Goal: Complete application form

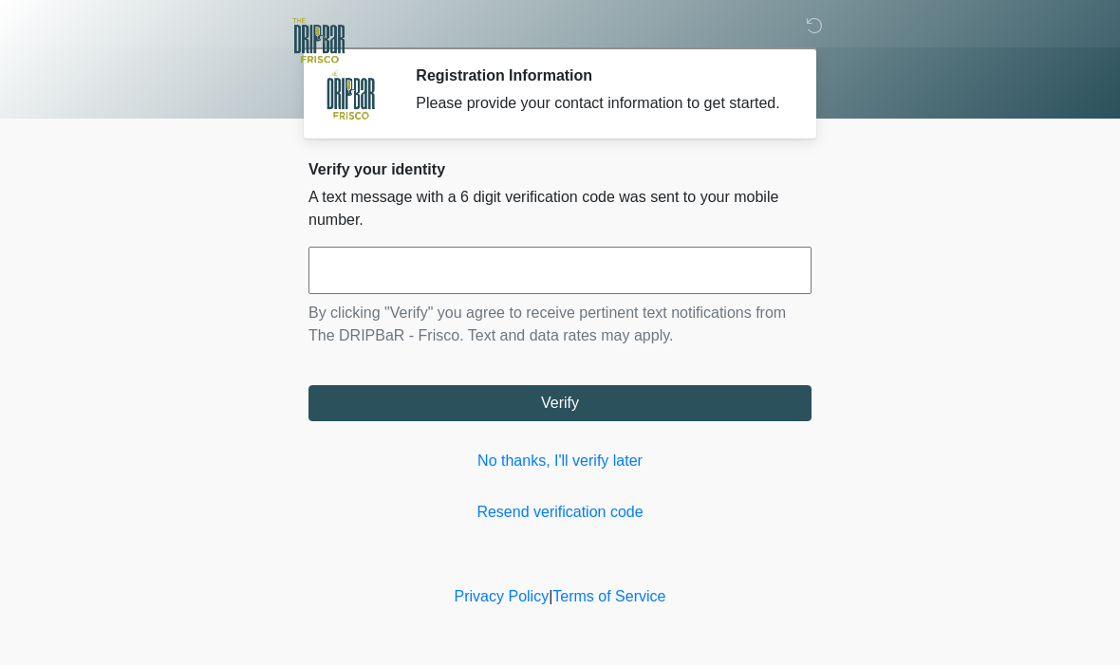
click at [450, 265] on input "text" at bounding box center [559, 270] width 503 height 47
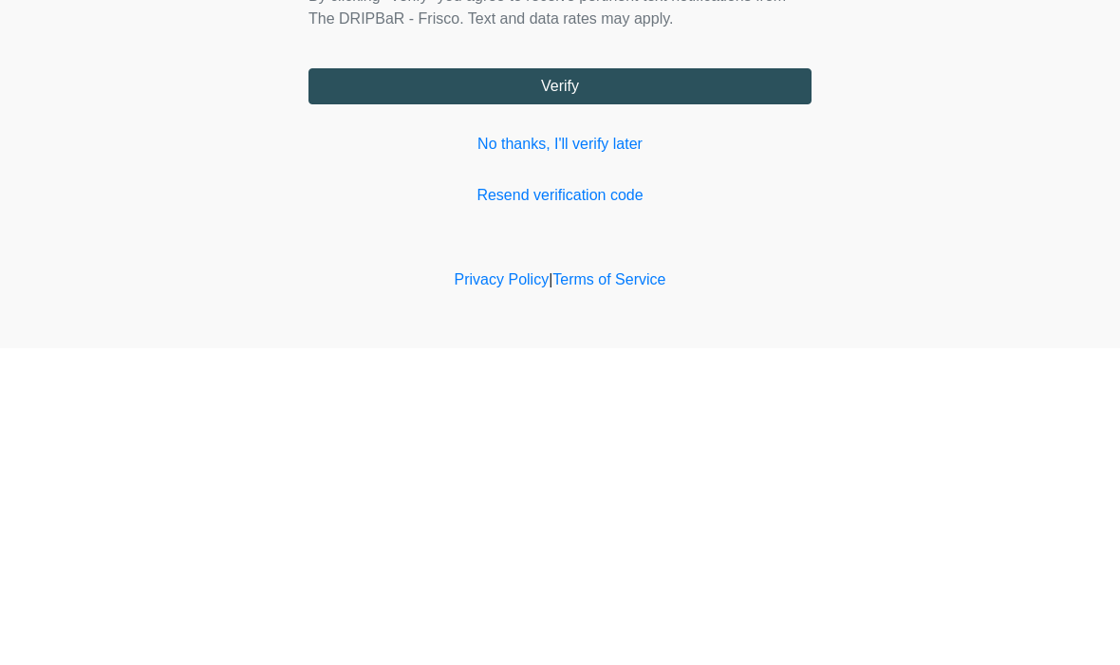
type input "******"
click at [696, 385] on button "Verify" at bounding box center [559, 403] width 503 height 36
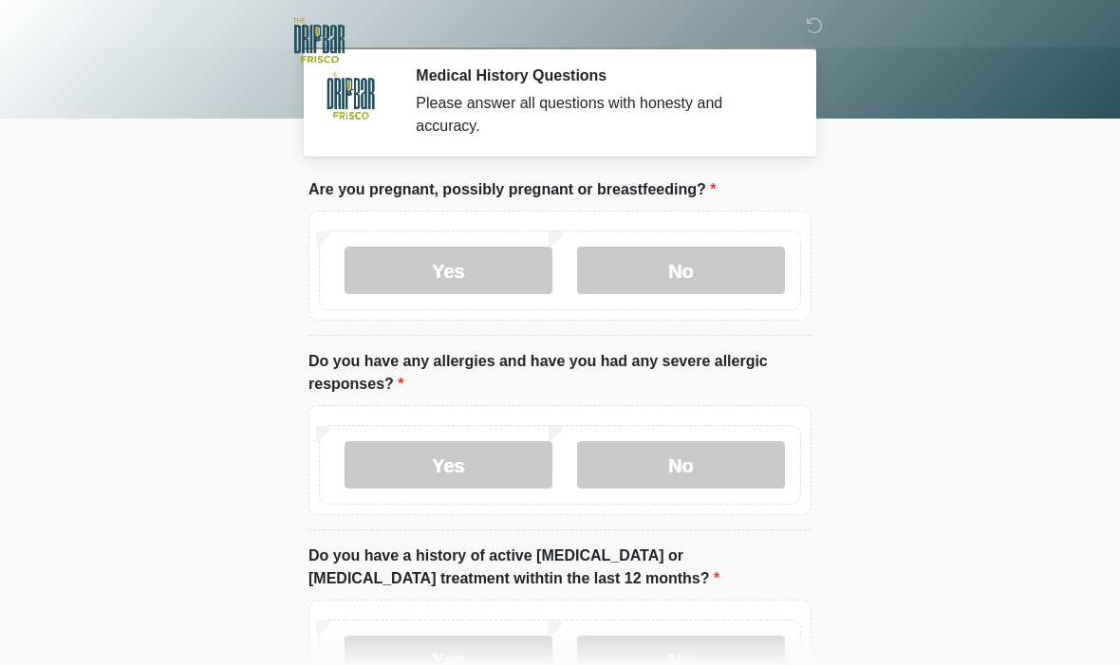
click at [700, 271] on label "No" at bounding box center [681, 270] width 208 height 47
click at [725, 466] on label "No" at bounding box center [681, 464] width 208 height 47
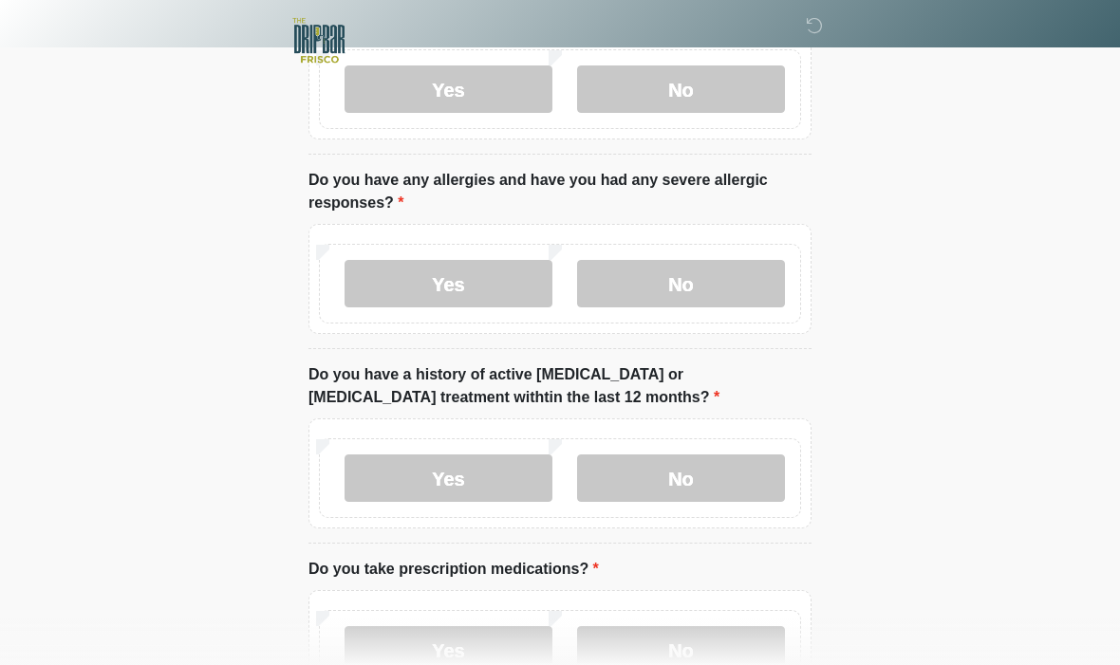
click at [711, 473] on label "No" at bounding box center [681, 478] width 208 height 47
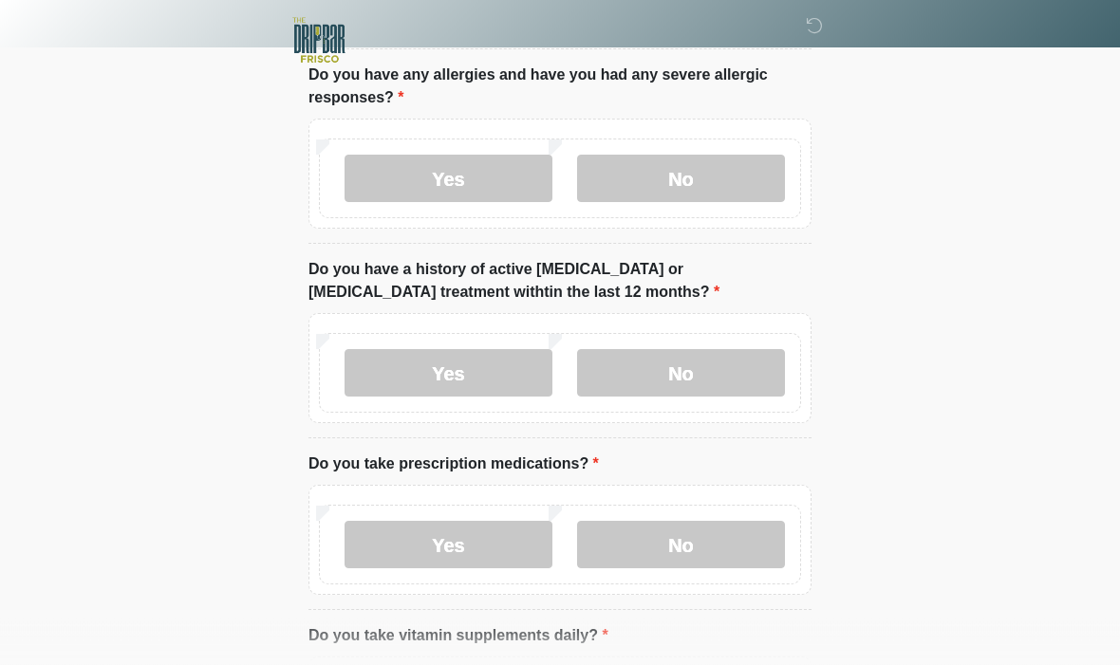
scroll to position [295, 0]
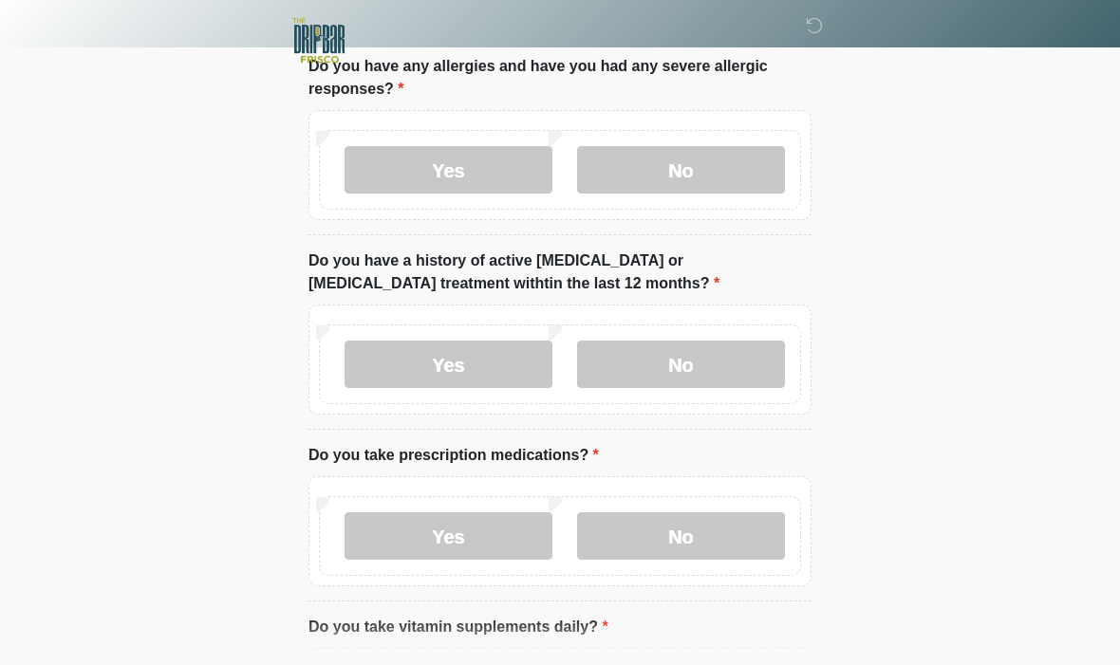
click at [457, 535] on label "Yes" at bounding box center [449, 536] width 208 height 47
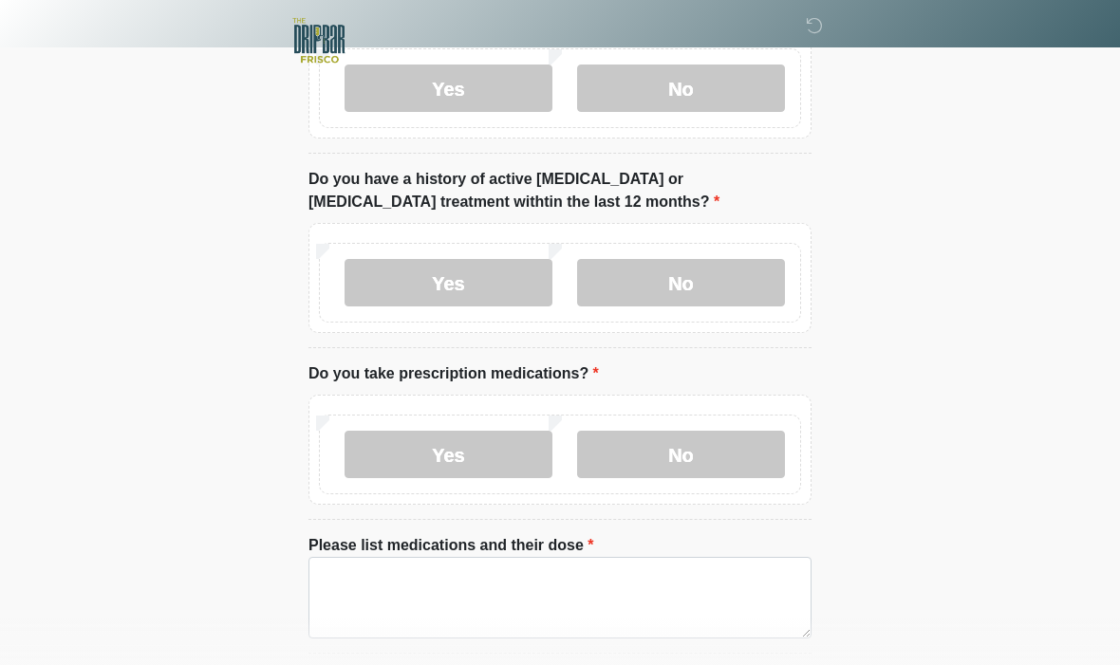
scroll to position [390, 0]
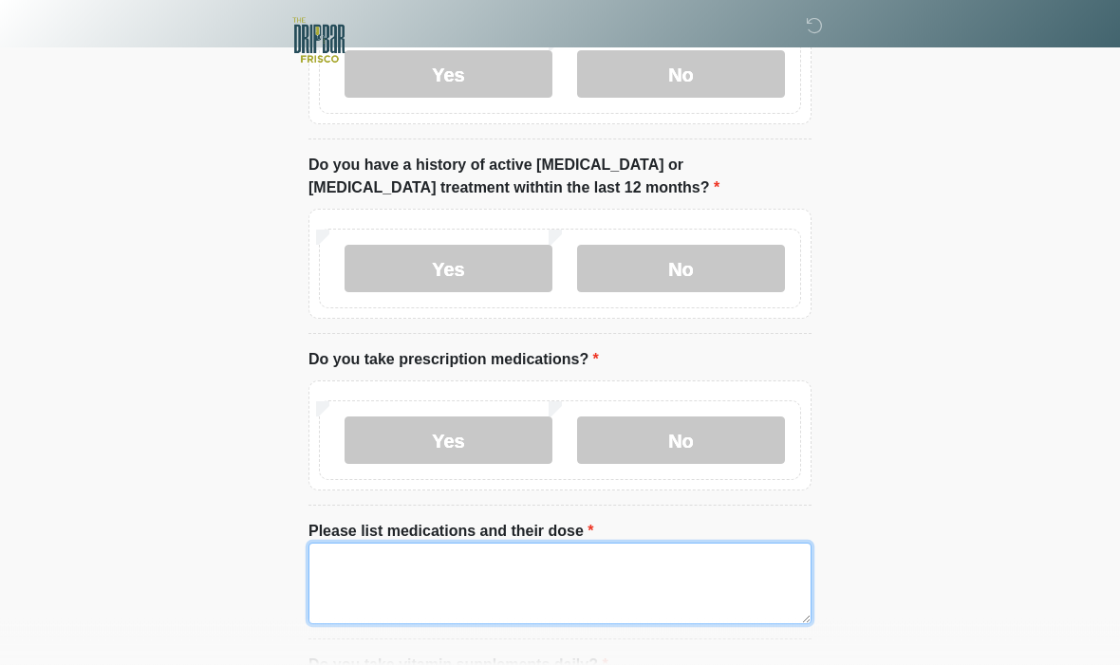
click at [552, 576] on textarea "Please list medications and their dose" at bounding box center [559, 585] width 503 height 82
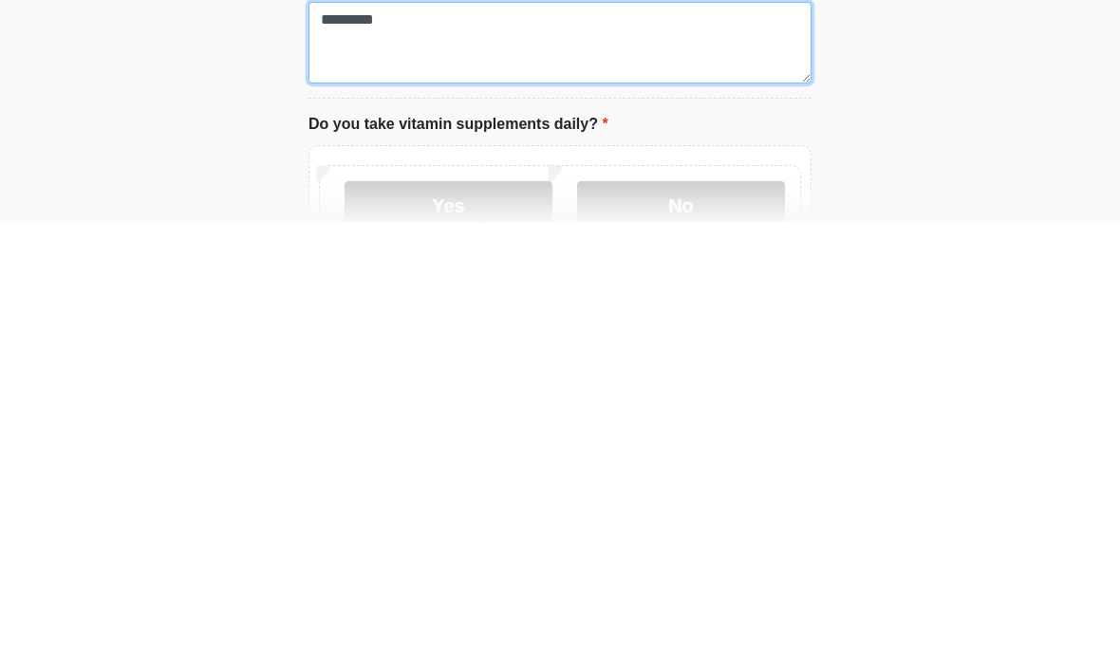
scroll to position [490, 0]
type textarea "*********"
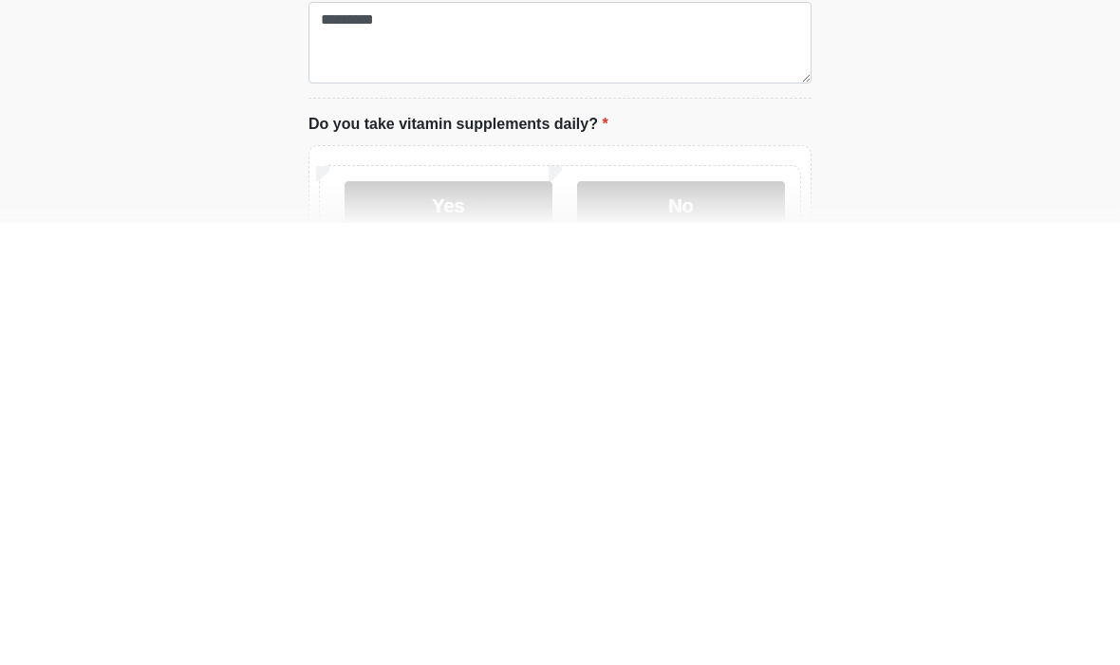
click at [714, 624] on label "No" at bounding box center [681, 647] width 208 height 47
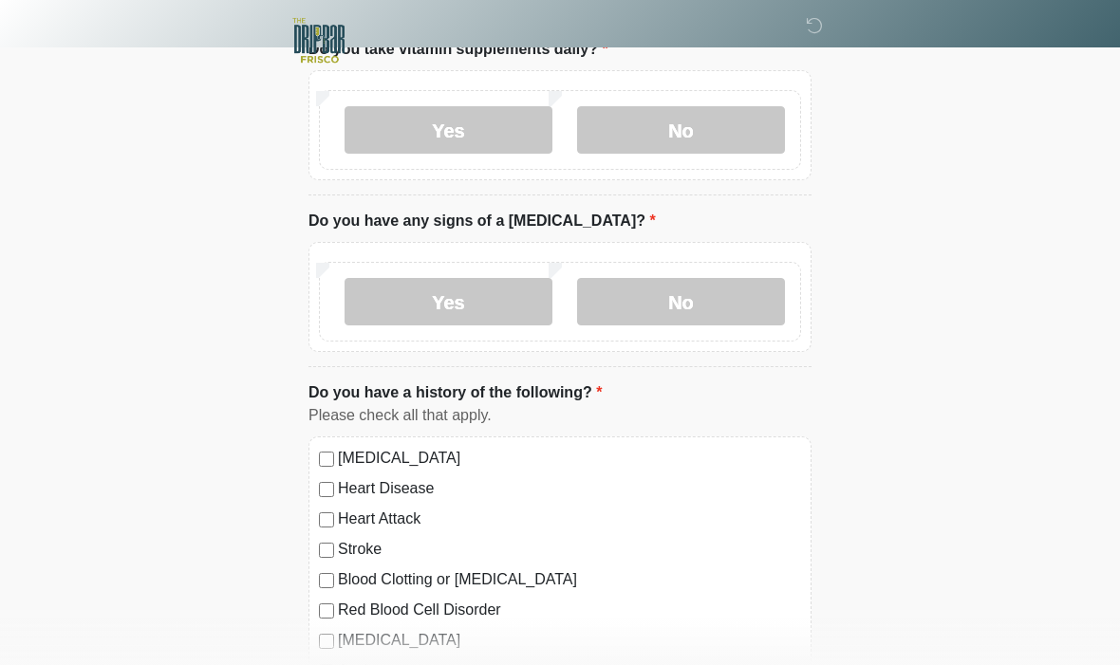
scroll to position [1016, 0]
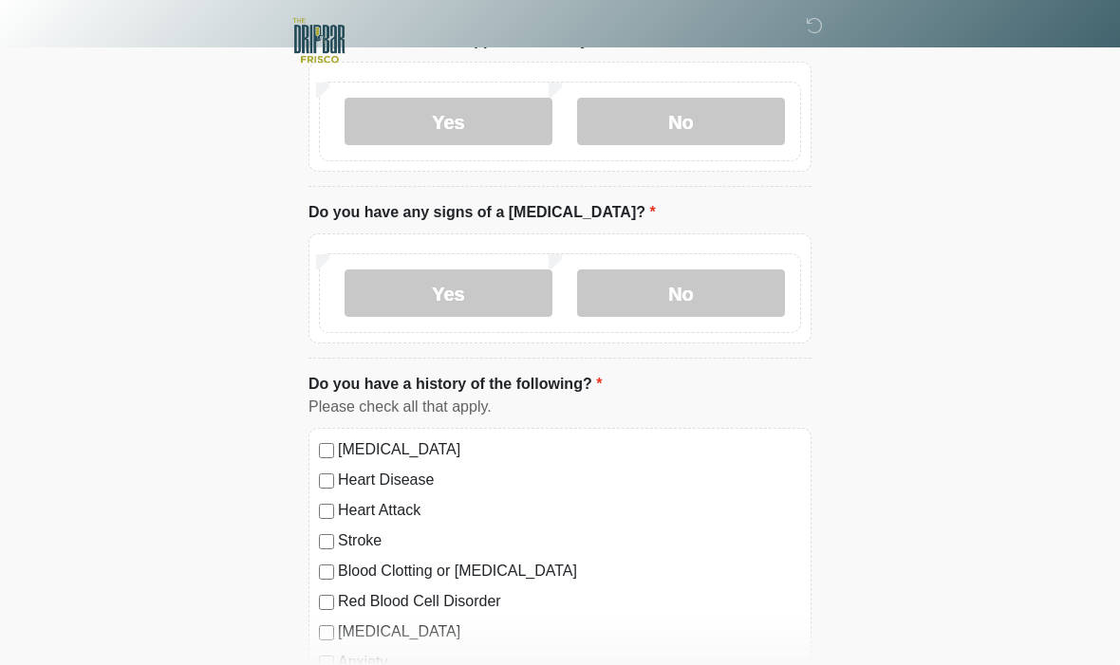
click at [714, 286] on label "No" at bounding box center [681, 293] width 208 height 47
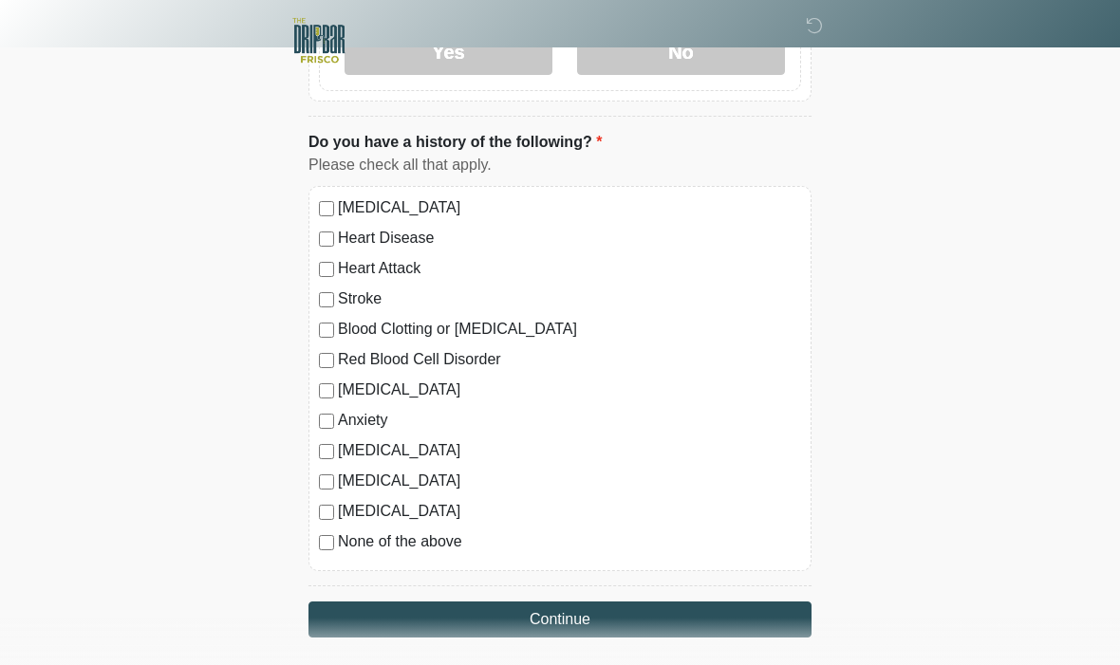
scroll to position [1329, 0]
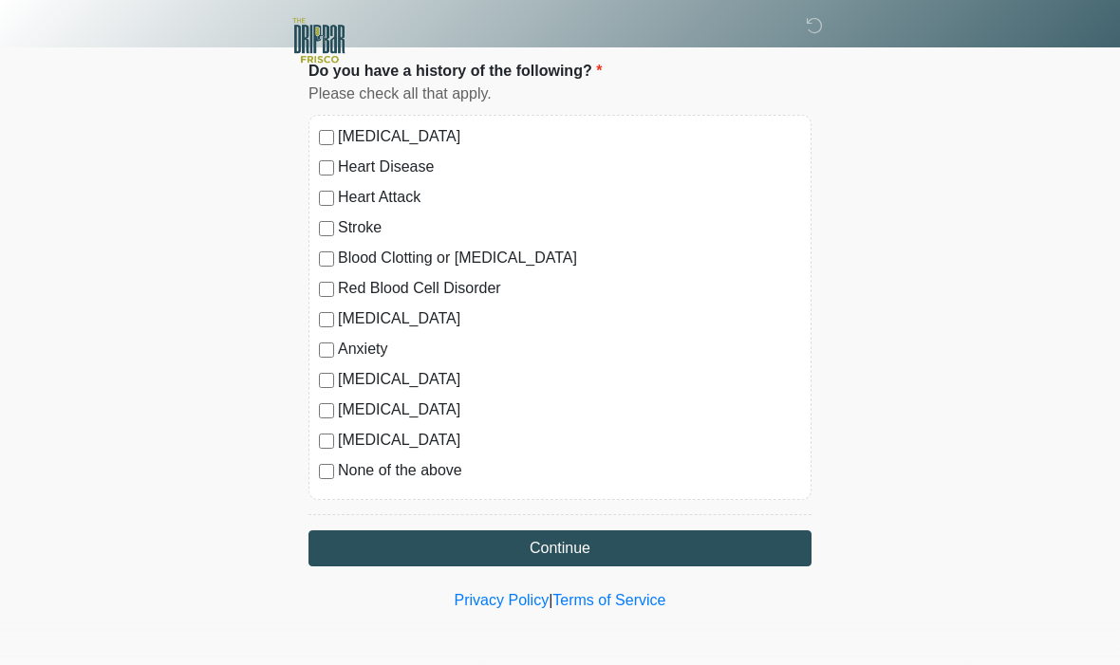
click at [653, 534] on button "Continue" at bounding box center [559, 549] width 503 height 36
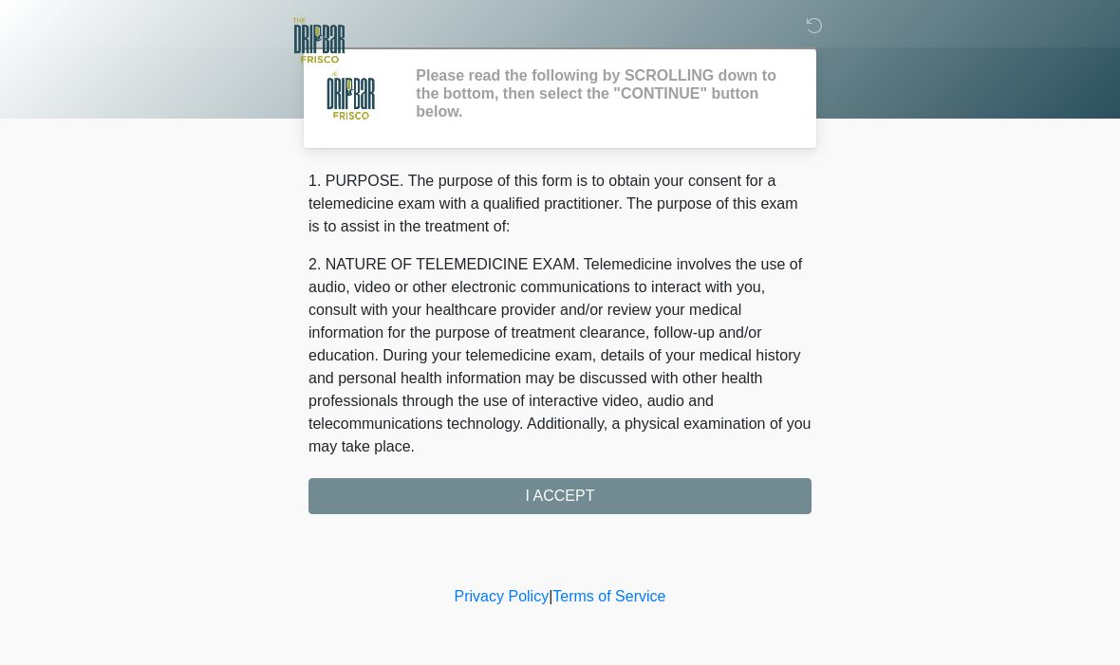
scroll to position [0, 0]
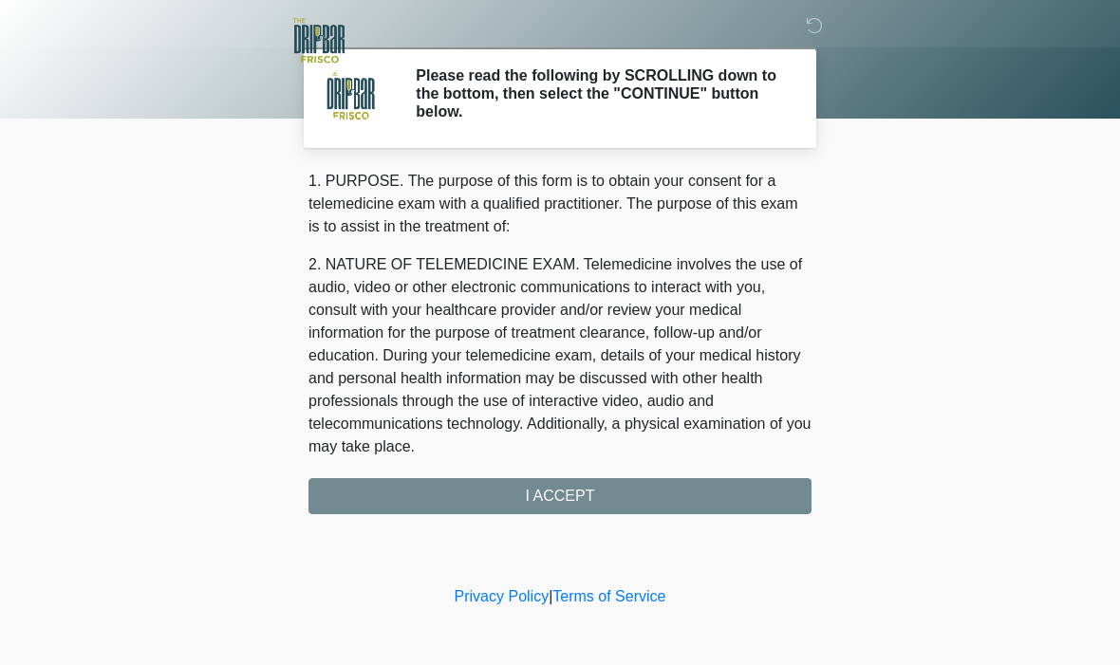
click at [638, 486] on div "1. PURPOSE. The purpose of this form is to obtain your consent for a telemedici…" at bounding box center [559, 342] width 503 height 345
click at [618, 499] on div "1. PURPOSE. The purpose of this form is to obtain your consent for a telemedici…" at bounding box center [559, 342] width 503 height 345
click at [636, 503] on div "1. PURPOSE. The purpose of this form is to obtain your consent for a telemedici…" at bounding box center [559, 342] width 503 height 345
click at [649, 505] on div "1. PURPOSE. The purpose of this form is to obtain your consent for a telemedici…" at bounding box center [559, 342] width 503 height 345
click at [582, 502] on div "1. PURPOSE. The purpose of this form is to obtain your consent for a telemedici…" at bounding box center [559, 342] width 503 height 345
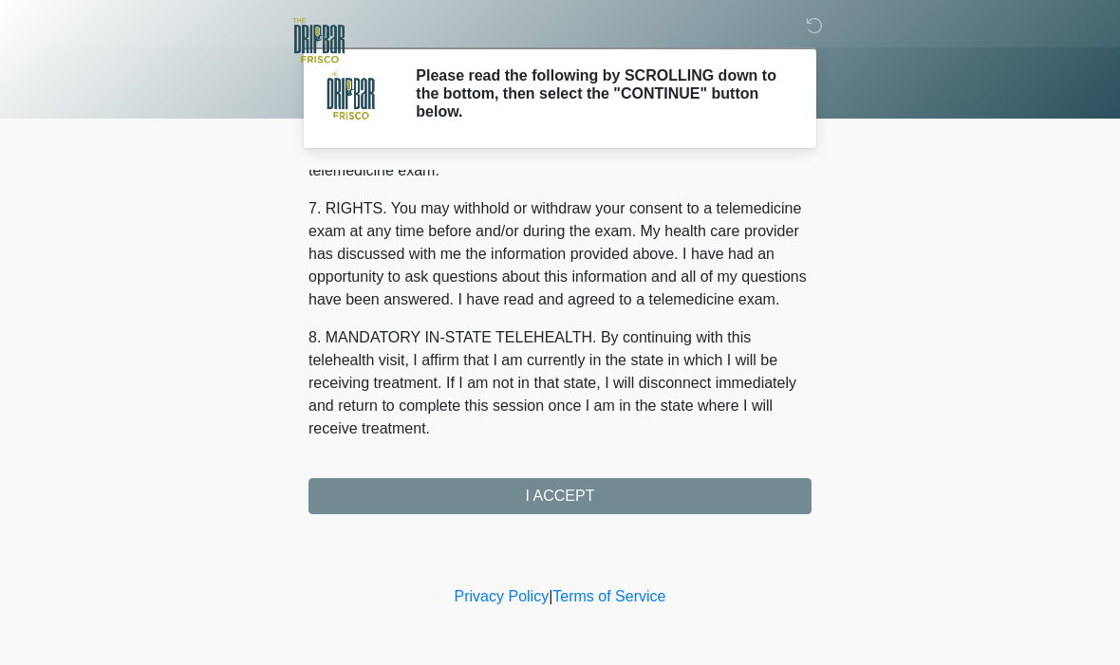
click at [627, 491] on button "I ACCEPT" at bounding box center [559, 496] width 503 height 36
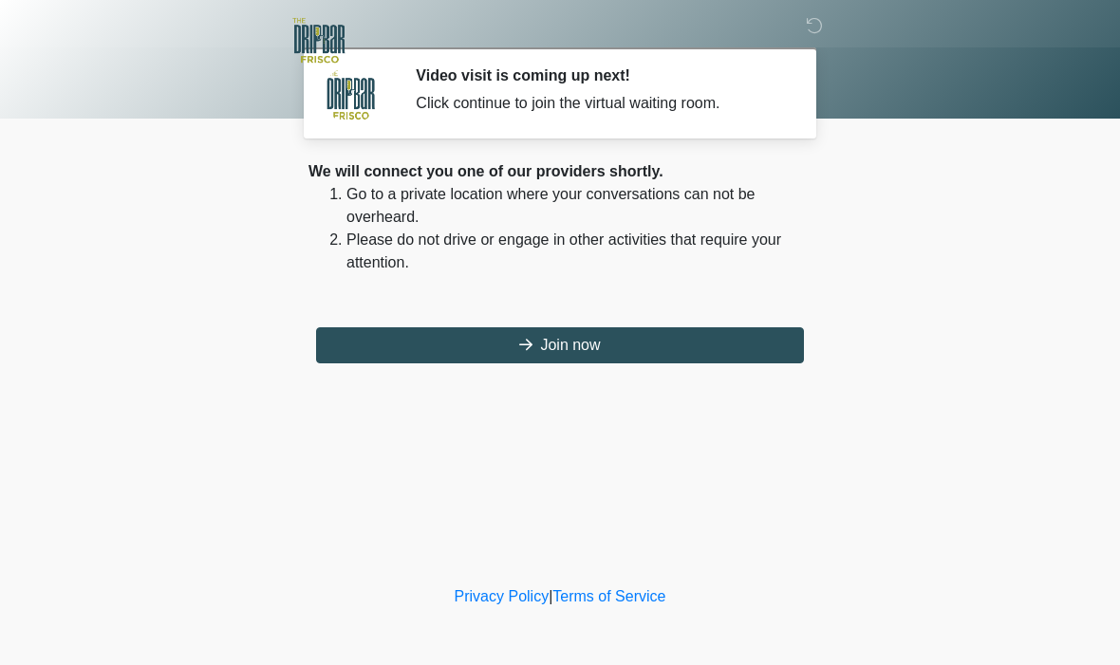
click at [560, 346] on button "Join now" at bounding box center [560, 345] width 488 height 36
